Goal: Complete application form

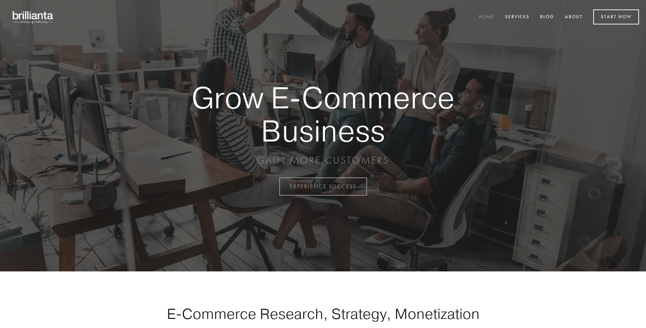
scroll to position [1831, 0]
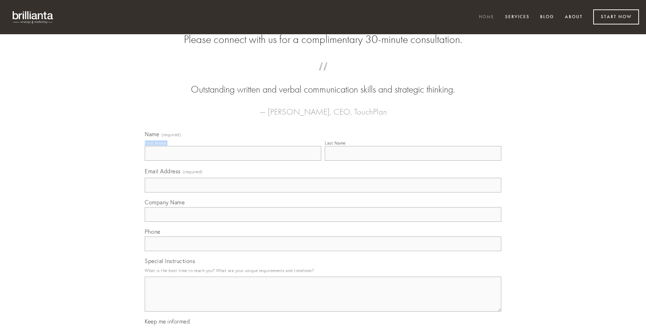
type input "[PERSON_NAME]"
click at [413, 161] on input "Last Name" at bounding box center [413, 153] width 176 height 15
type input "[PERSON_NAME]"
click at [323, 192] on input "Email Address (required)" at bounding box center [323, 185] width 356 height 15
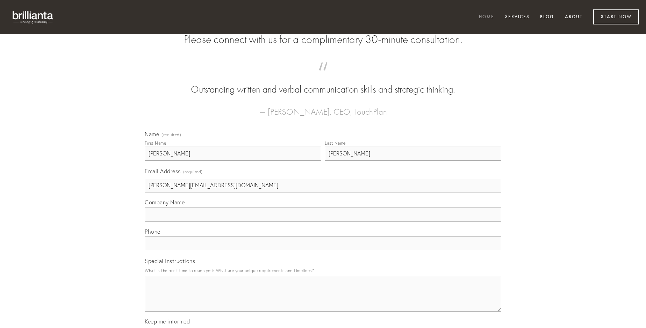
type input "[PERSON_NAME][EMAIL_ADDRESS][DOMAIN_NAME]"
click at [323, 222] on input "Company Name" at bounding box center [323, 214] width 356 height 15
type input "caput"
click at [323, 251] on input "text" at bounding box center [323, 243] width 356 height 15
click at [323, 300] on textarea "Special Instructions" at bounding box center [323, 294] width 356 height 35
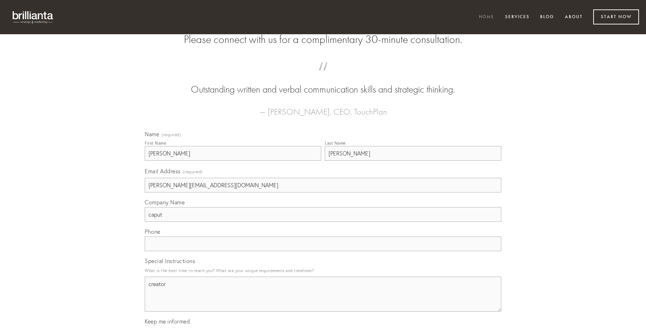
type textarea "creator"
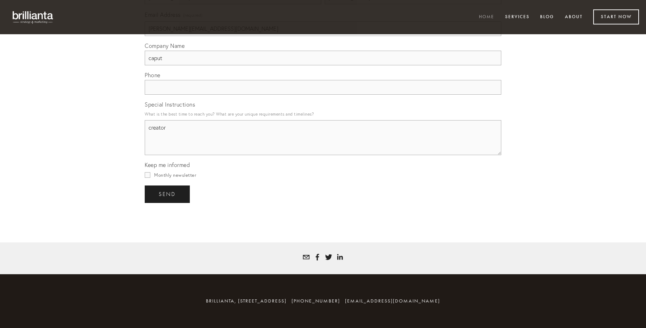
click at [168, 194] on span "send" at bounding box center [167, 194] width 17 height 6
